Goal: Communication & Community: Connect with others

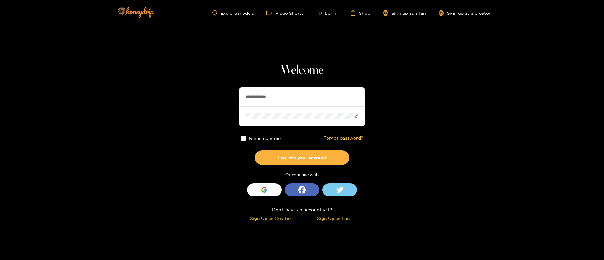
click at [297, 99] on input "**********" at bounding box center [302, 96] width 126 height 19
paste input "text"
type input "******"
click at [309, 157] on button "Log into your account" at bounding box center [302, 157] width 94 height 15
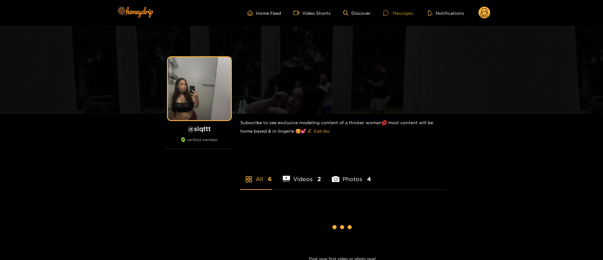
click at [402, 14] on div "Messages" at bounding box center [398, 12] width 30 height 7
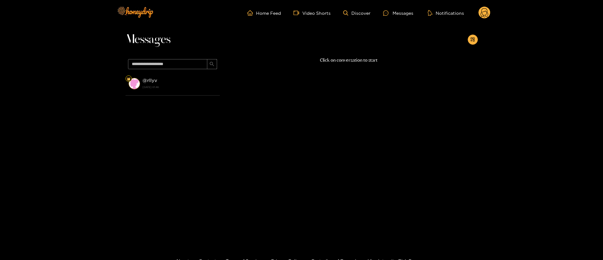
click at [187, 84] on strong "[DATE] 01:46" at bounding box center [180, 87] width 74 height 6
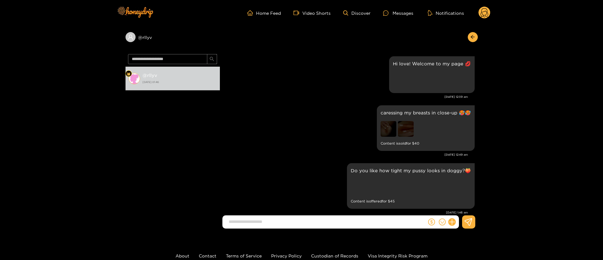
scroll to position [12, 0]
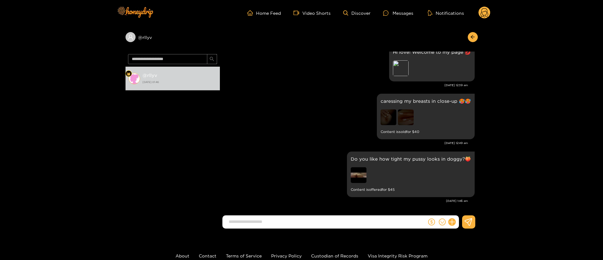
click at [329, 99] on div "caressing my breasts in close-up 🥵🥵 Content is sold for $ 40" at bounding box center [349, 116] width 252 height 49
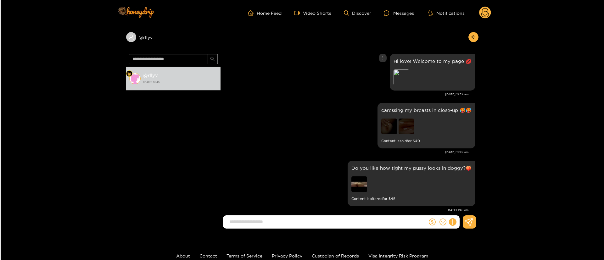
scroll to position [0, 0]
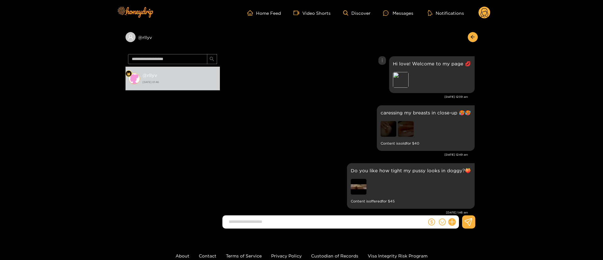
click at [424, 64] on p "Hi love! Welcome to my page 💋" at bounding box center [432, 63] width 78 height 7
copy p "Hi love! Welcome to my page 💋"
click at [491, 6] on header "Home Feed Video Shorts Discover Messages Notifications 0" at bounding box center [301, 13] width 603 height 26
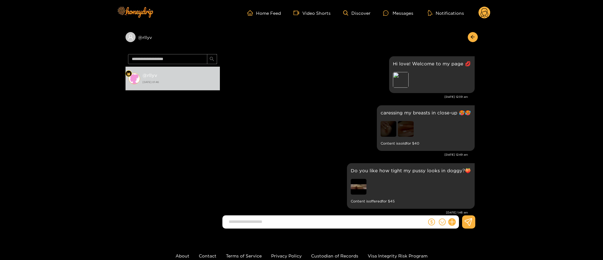
click at [490, 10] on header "Home Feed Video Shorts Discover Messages Notifications 0" at bounding box center [301, 13] width 603 height 26
click at [489, 15] on circle at bounding box center [485, 13] width 12 height 12
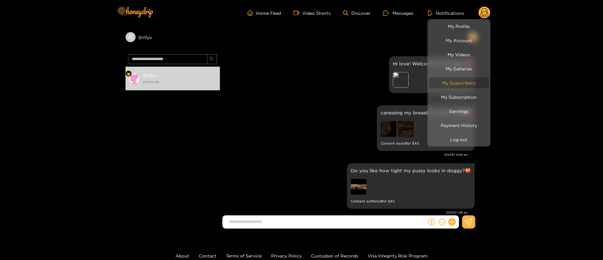
click at [458, 81] on link "My Subscribers" at bounding box center [459, 82] width 60 height 11
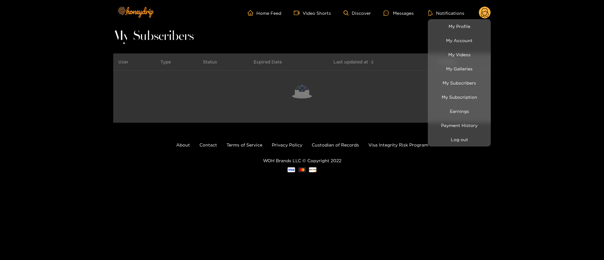
click at [63, 103] on div at bounding box center [302, 130] width 604 height 260
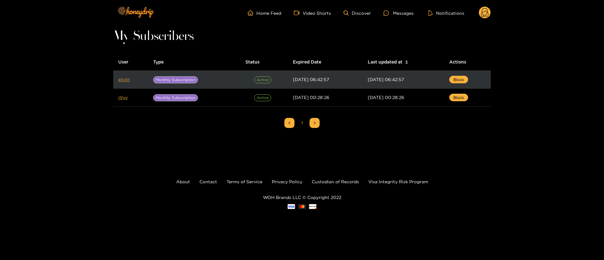
click at [125, 81] on link "eliott" at bounding box center [124, 79] width 12 height 5
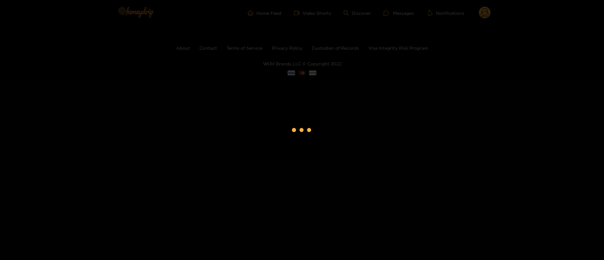
click at [125, 81] on div at bounding box center [302, 130] width 604 height 260
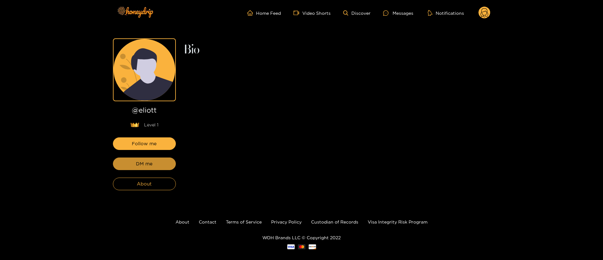
click at [161, 166] on button "DM me" at bounding box center [144, 164] width 63 height 13
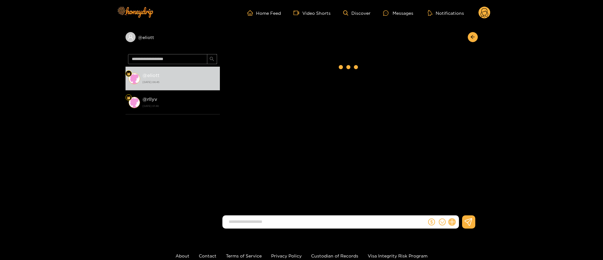
click at [454, 224] on button at bounding box center [452, 222] width 11 height 11
click at [465, 206] on icon at bounding box center [464, 207] width 6 height 6
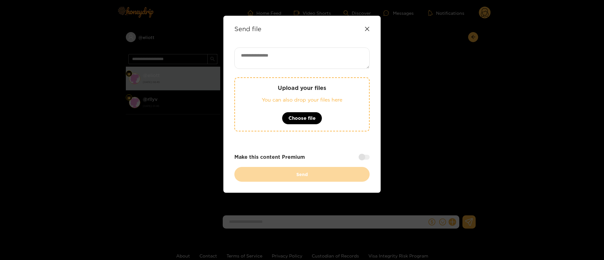
click at [324, 61] on textarea at bounding box center [301, 58] width 135 height 21
paste textarea "**********"
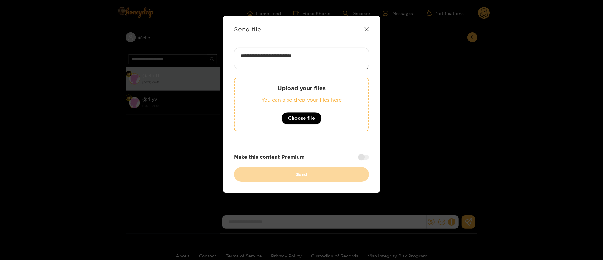
scroll to position [0, 0]
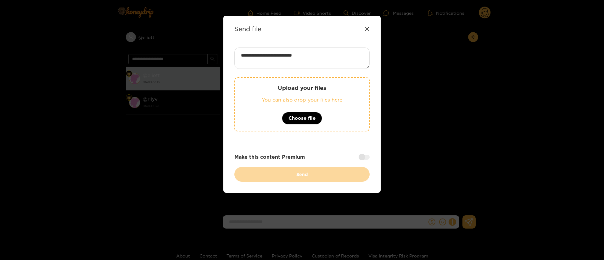
type textarea "**********"
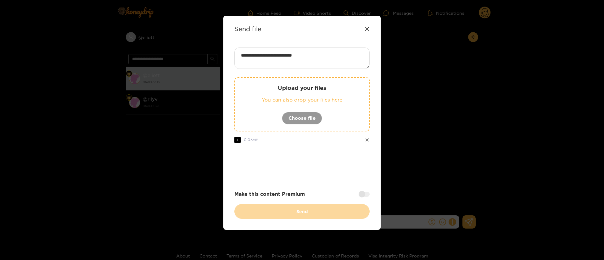
click at [313, 176] on div at bounding box center [301, 165] width 135 height 25
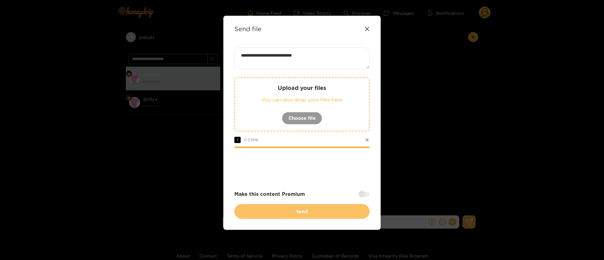
click at [323, 211] on button "Send" at bounding box center [301, 211] width 135 height 15
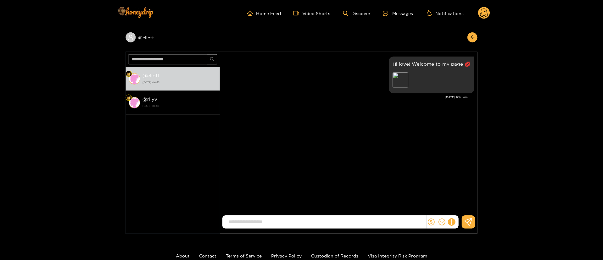
scroll to position [0, 0]
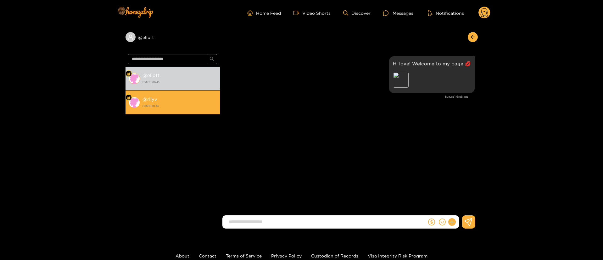
click at [191, 92] on li "@ rllyv [DATE] 01:46" at bounding box center [173, 103] width 94 height 24
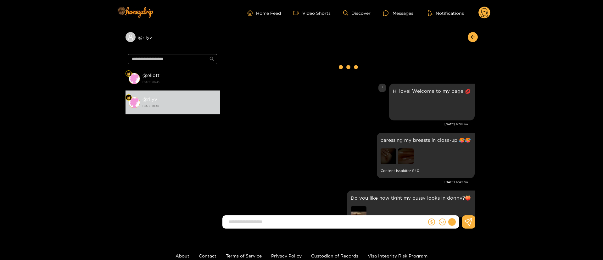
scroll to position [39, 0]
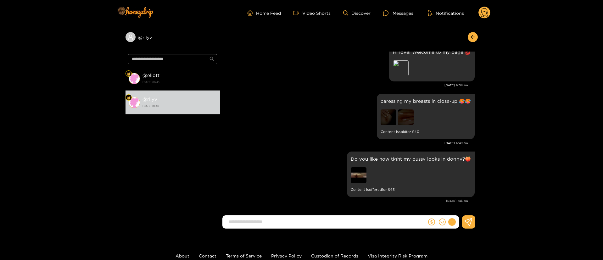
click at [405, 101] on p "caressing my breasts in close-up 🥵🥵" at bounding box center [426, 101] width 90 height 7
copy p "caressing my breasts in close-up 🥵🥵"
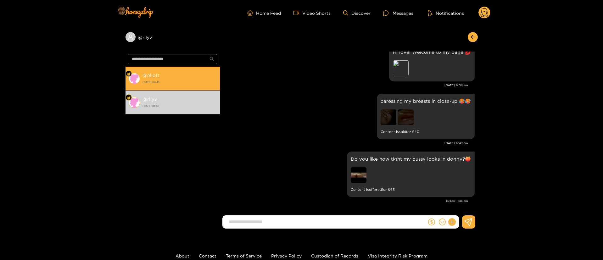
click at [156, 75] on strong "@ eliott" at bounding box center [151, 75] width 17 height 5
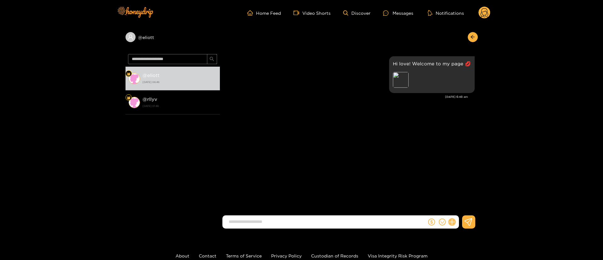
click at [453, 224] on icon at bounding box center [451, 222] width 7 height 7
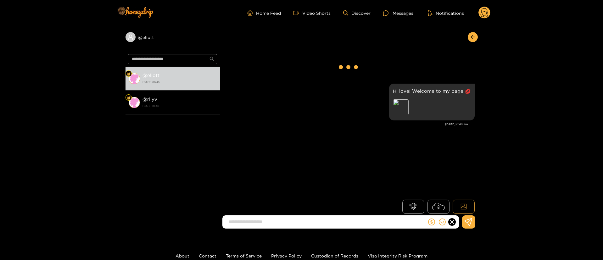
click at [463, 207] on icon at bounding box center [464, 207] width 6 height 6
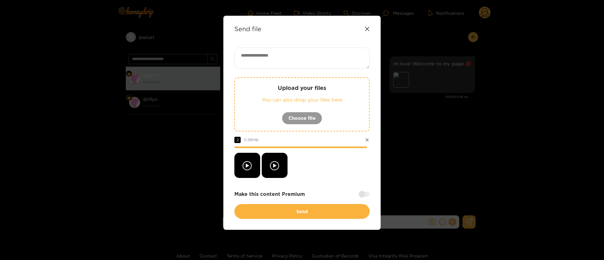
click at [365, 195] on div at bounding box center [364, 194] width 11 height 5
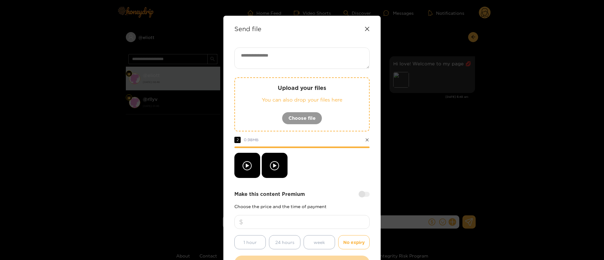
click at [340, 223] on input "number" at bounding box center [301, 222] width 135 height 14
type input "**"
click at [305, 53] on textarea at bounding box center [301, 58] width 135 height 21
paste textarea "**********"
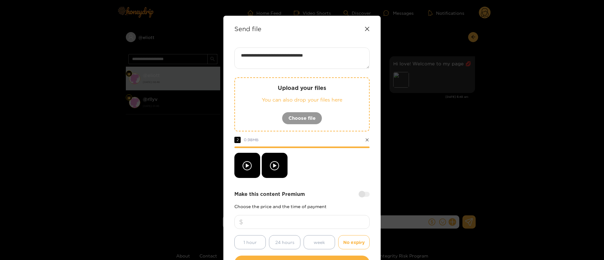
click at [314, 60] on textarea "**********" at bounding box center [301, 58] width 135 height 21
click at [315, 58] on textarea "**********" at bounding box center [301, 58] width 135 height 21
drag, startPoint x: 342, startPoint y: 47, endPoint x: 341, endPoint y: 51, distance: 3.9
click at [341, 51] on div "**********" at bounding box center [301, 149] width 157 height 266
drag, startPoint x: 337, startPoint y: 56, endPoint x: 334, endPoint y: 56, distance: 3.2
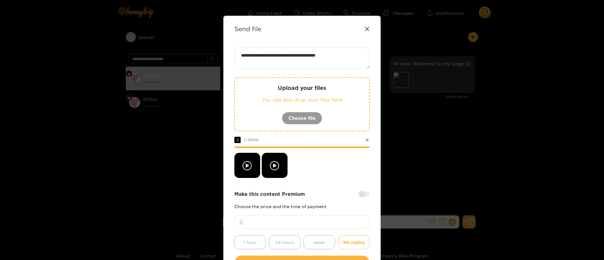
click at [334, 56] on textarea "**********" at bounding box center [301, 58] width 135 height 21
paste textarea
type textarea "**********"
click at [322, 188] on div "**********" at bounding box center [301, 159] width 135 height 223
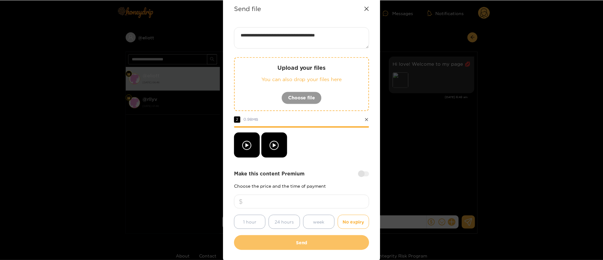
scroll to position [47, 0]
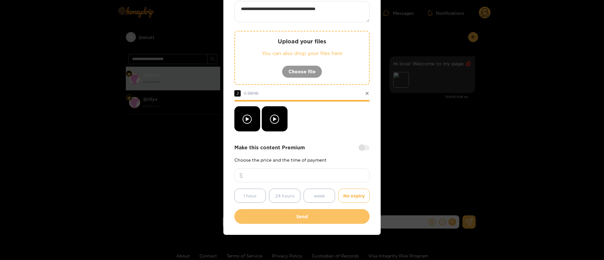
click at [325, 221] on button "Send" at bounding box center [301, 216] width 135 height 15
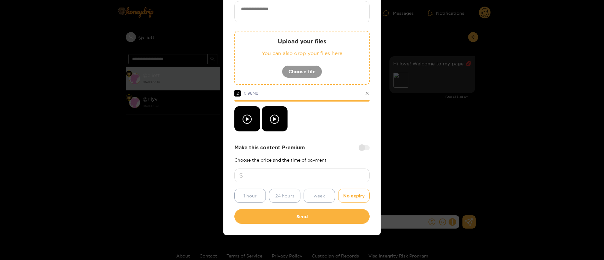
scroll to position [0, 0]
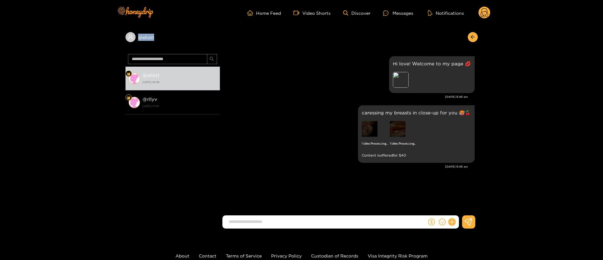
copy div "@ eliott"
drag, startPoint x: 161, startPoint y: 37, endPoint x: 127, endPoint y: 43, distance: 34.1
click at [127, 43] on div "@ eliott" at bounding box center [302, 39] width 352 height 26
click at [384, 114] on p "caressing my breasts in close-up for you 🥵🍒" at bounding box center [416, 112] width 109 height 7
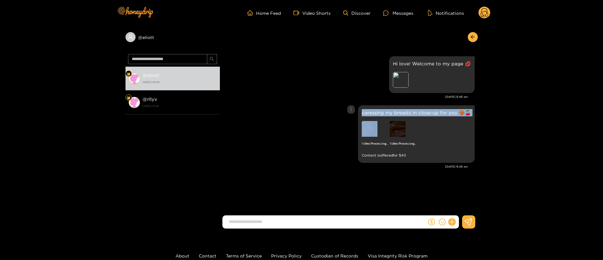
click at [384, 114] on p "caressing my breasts in close-up for you 🥵🍒" at bounding box center [416, 112] width 109 height 7
copy p "caressing my breasts in close-up for you 🥵🍒"
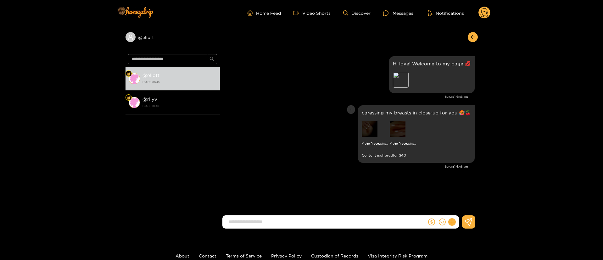
click at [353, 108] on icon "more" at bounding box center [351, 109] width 4 height 4
drag, startPoint x: 351, startPoint y: 124, endPoint x: 363, endPoint y: 125, distance: 12.0
click at [351, 124] on div "Unsend" at bounding box center [351, 123] width 15 height 6
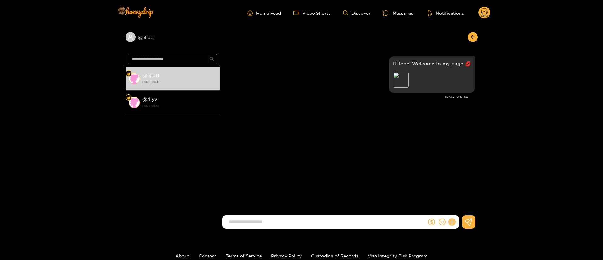
click at [455, 222] on icon at bounding box center [451, 222] width 7 height 7
click at [463, 207] on icon at bounding box center [464, 207] width 6 height 6
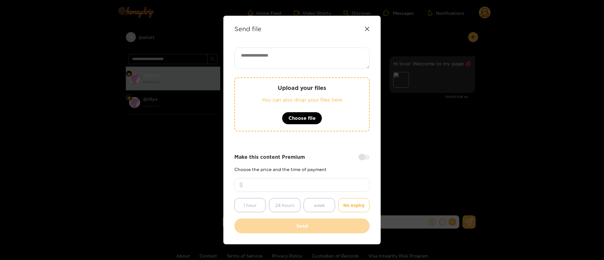
click at [332, 60] on textarea at bounding box center [301, 58] width 135 height 21
paste textarea "**********"
type textarea "**********"
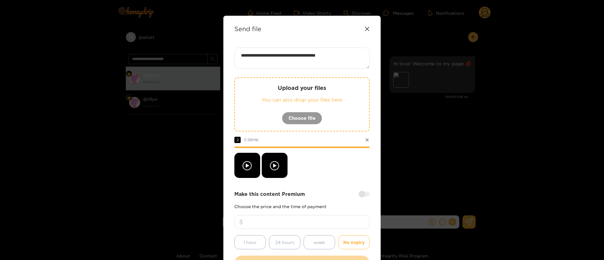
drag, startPoint x: 330, startPoint y: 226, endPoint x: 245, endPoint y: 235, distance: 85.4
click at [248, 232] on div "**" at bounding box center [301, 225] width 135 height 20
type input "**"
click at [333, 165] on div at bounding box center [301, 165] width 135 height 25
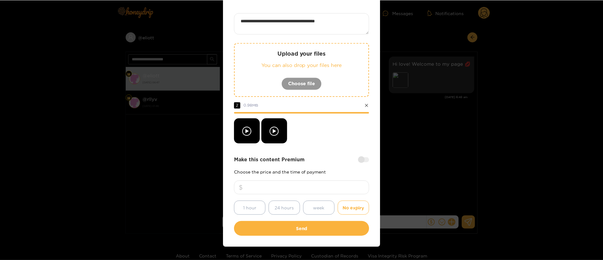
scroll to position [47, 0]
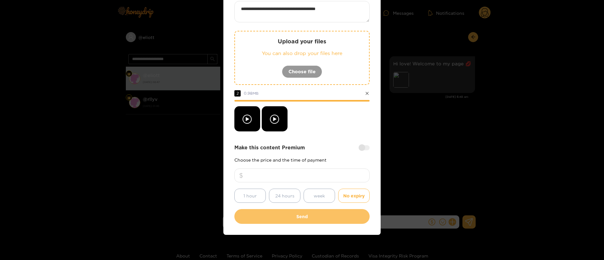
click at [321, 212] on button "Send" at bounding box center [301, 216] width 135 height 15
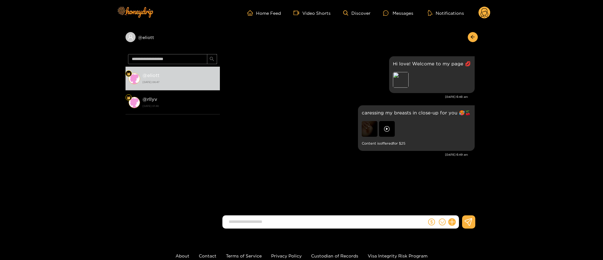
scroll to position [0, 0]
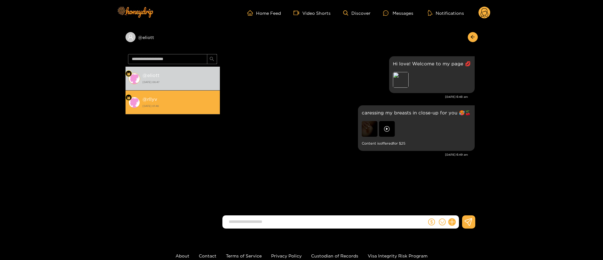
click at [184, 109] on strong "[DATE] 01:46" at bounding box center [180, 106] width 74 height 6
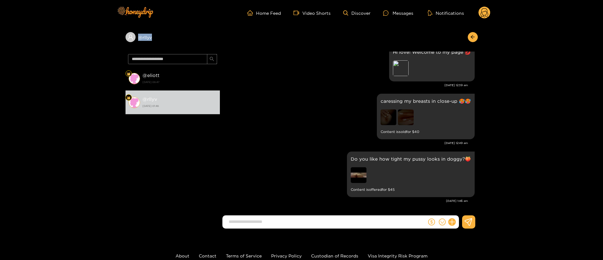
copy div "@ rllyv"
drag, startPoint x: 148, startPoint y: 41, endPoint x: 125, endPoint y: 40, distance: 22.7
click at [125, 40] on div "@ rllyv @ eliott [DATE] 06:47 @ rllyv [DATE] 01:46 [PERSON_NAME] TT Hi love! We…" at bounding box center [301, 130] width 603 height 208
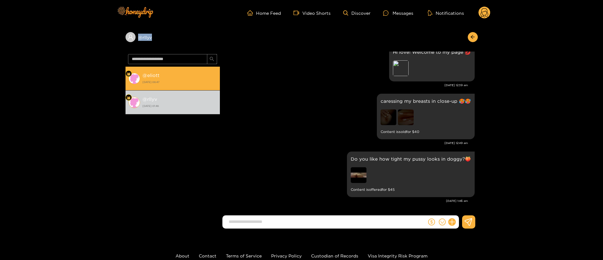
click at [180, 79] on div "@ eliott [DATE] 06:47" at bounding box center [180, 78] width 74 height 14
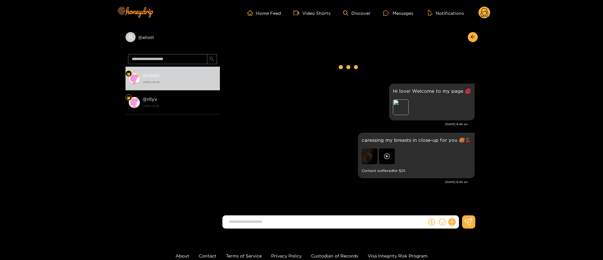
click at [486, 10] on circle at bounding box center [485, 13] width 12 height 12
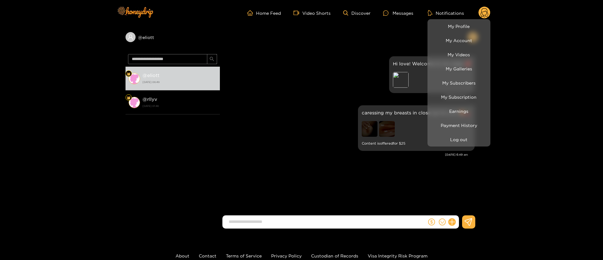
click at [275, 97] on div at bounding box center [301, 130] width 603 height 260
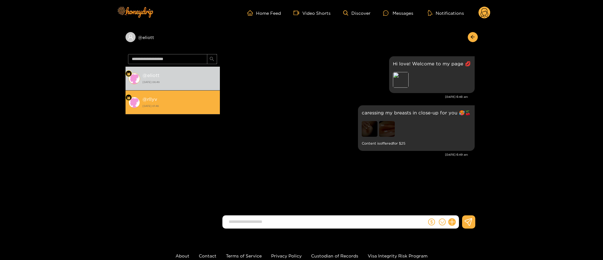
click at [138, 96] on li "@ rllyv [DATE] 01:46" at bounding box center [173, 103] width 94 height 24
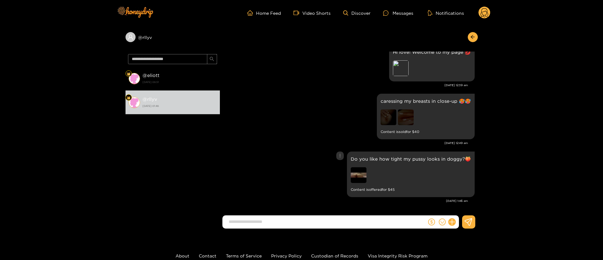
scroll to position [39, 0]
click at [380, 161] on p "Do you like how tight my pussy looks in doggy?🍑" at bounding box center [411, 158] width 120 height 7
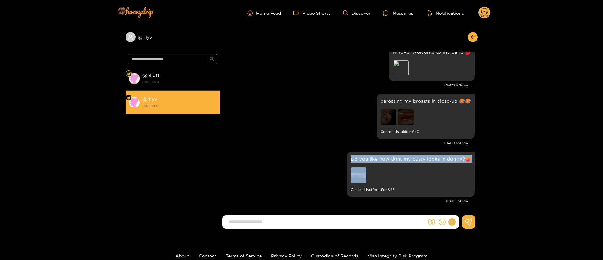
copy p "Do you like how tight my pussy looks in doggy?🍑"
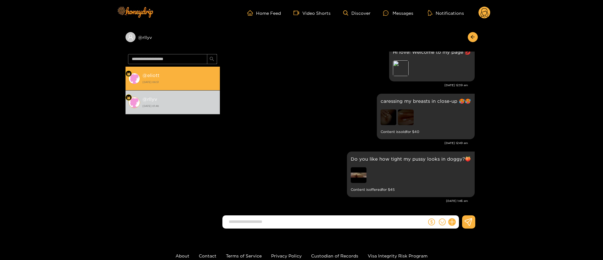
click at [199, 75] on div "@ eliott [DATE] 06:51" at bounding box center [180, 78] width 74 height 14
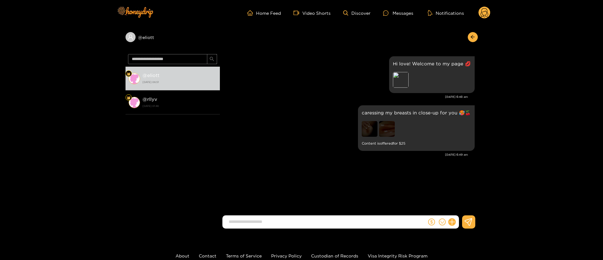
drag, startPoint x: 453, startPoint y: 220, endPoint x: 461, endPoint y: 216, distance: 9.3
click at [454, 221] on icon at bounding box center [451, 222] width 7 height 7
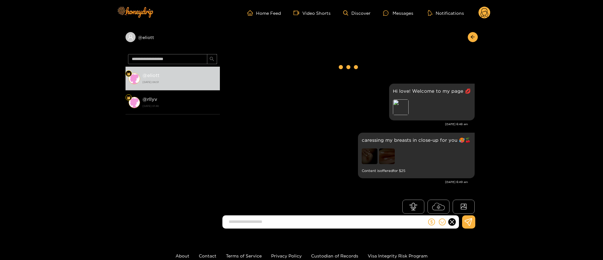
click at [467, 212] on button at bounding box center [464, 207] width 22 height 14
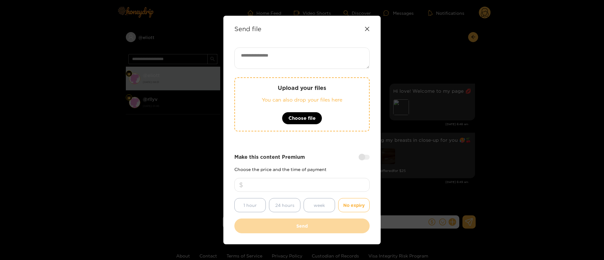
click at [350, 52] on textarea at bounding box center [301, 58] width 135 height 21
paste textarea "**********"
type textarea "**********"
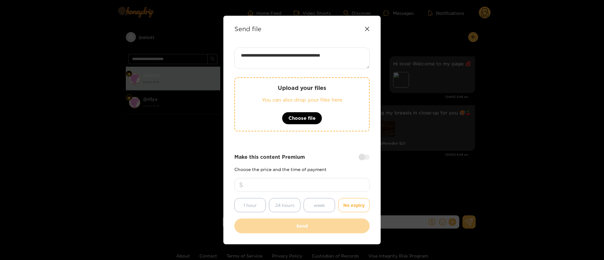
drag, startPoint x: 325, startPoint y: 184, endPoint x: 260, endPoint y: 186, distance: 65.5
click at [260, 186] on input "**" at bounding box center [301, 185] width 135 height 14
type input "**"
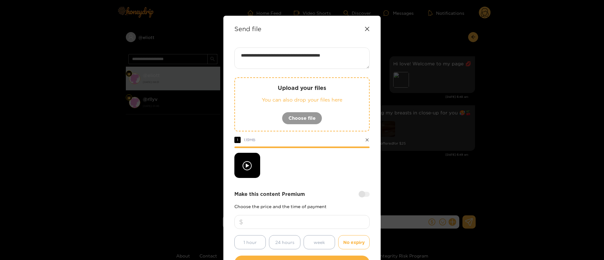
click at [327, 155] on div at bounding box center [301, 165] width 135 height 25
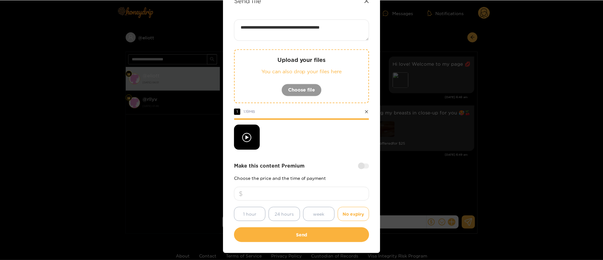
scroll to position [47, 0]
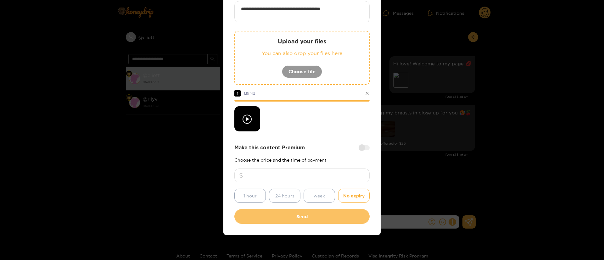
click at [327, 219] on button "Send" at bounding box center [301, 216] width 135 height 15
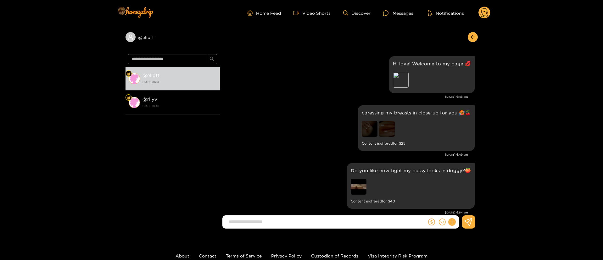
scroll to position [12, 0]
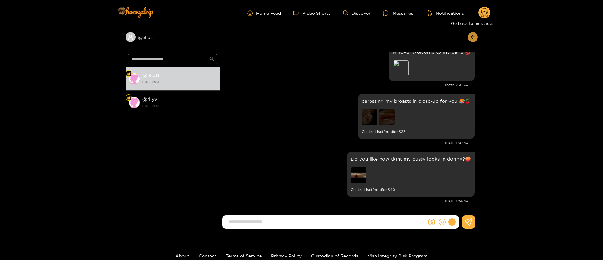
click at [468, 36] on button "button" at bounding box center [473, 37] width 10 height 10
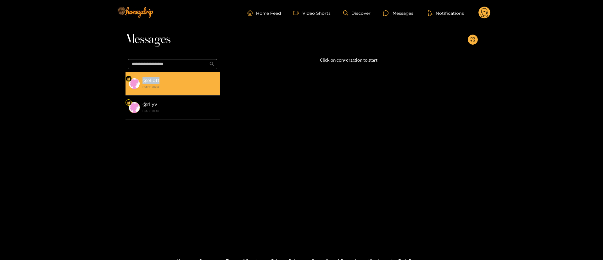
copy strong "@ eliott"
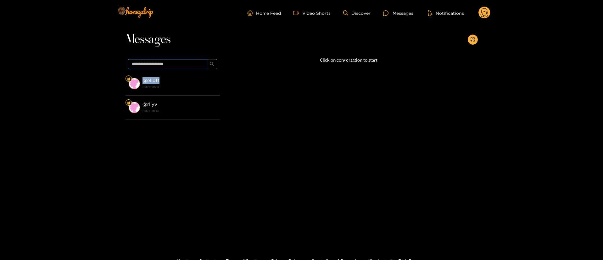
drag, startPoint x: 163, startPoint y: 77, endPoint x: 179, endPoint y: 57, distance: 25.3
click at [141, 84] on li "@ eliott [DATE] 06:52" at bounding box center [173, 84] width 94 height 24
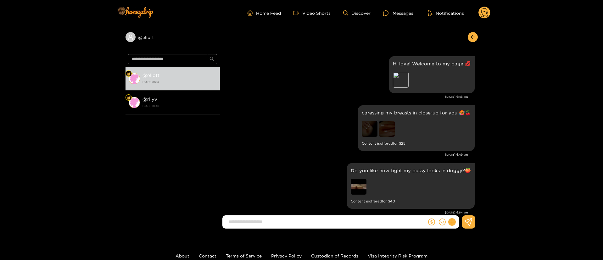
scroll to position [12, 0]
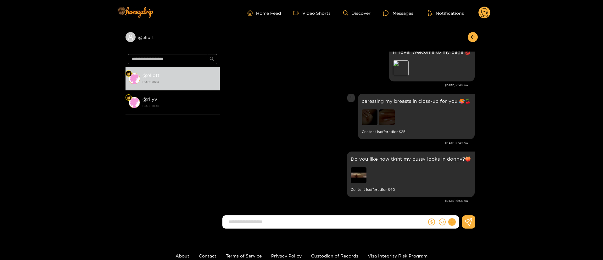
click at [319, 133] on div "caressing my breasts in close-up for you 🥵🍒 Content is offered for $ 25" at bounding box center [349, 116] width 252 height 49
click at [544, 49] on div "@ eliott @ eliott [DATE] 06:52 @ rllyv [DATE] 01:46 [PERSON_NAME] TT Hi love! W…" at bounding box center [301, 130] width 603 height 208
click at [471, 39] on span "arrow-left" at bounding box center [472, 37] width 5 height 5
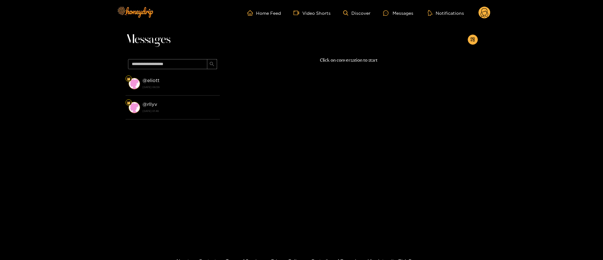
click at [484, 7] on circle at bounding box center [485, 13] width 12 height 12
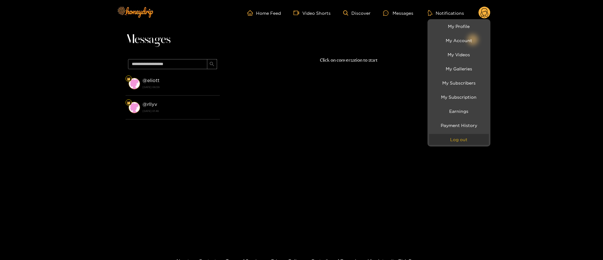
click at [468, 137] on button "Log out" at bounding box center [459, 139] width 60 height 11
